Goal: Information Seeking & Learning: Learn about a topic

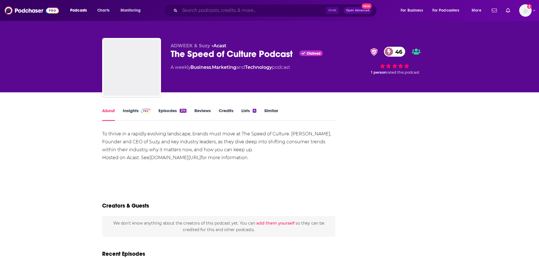
click at [232, 11] on input "Search podcasts, credits, & more..." at bounding box center [253, 10] width 146 height 9
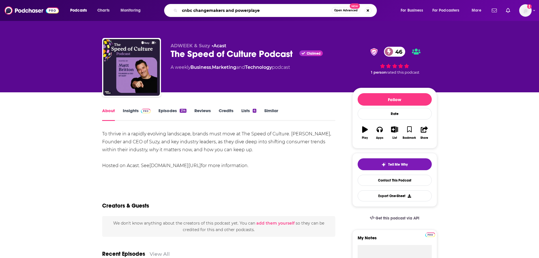
type input "cnbc changemakers and powerplayer"
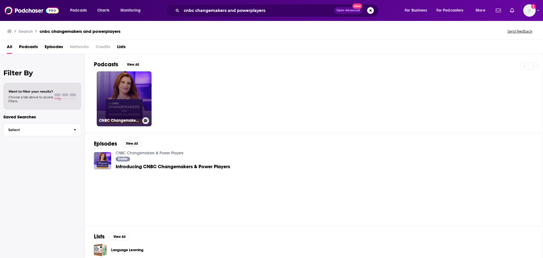
click at [121, 85] on link "CNBC Changemakers & Power Players" at bounding box center [124, 98] width 55 height 55
